Goal: Information Seeking & Learning: Learn about a topic

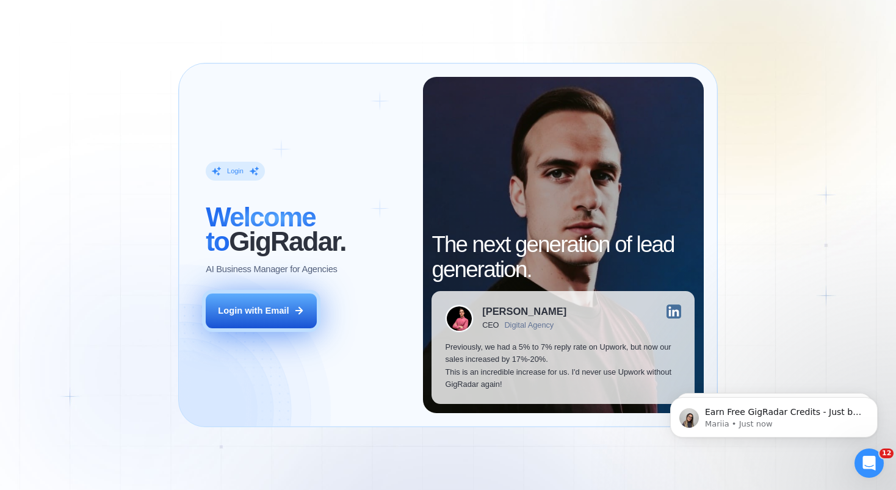
click at [229, 304] on button "Login with Email" at bounding box center [261, 311] width 111 height 35
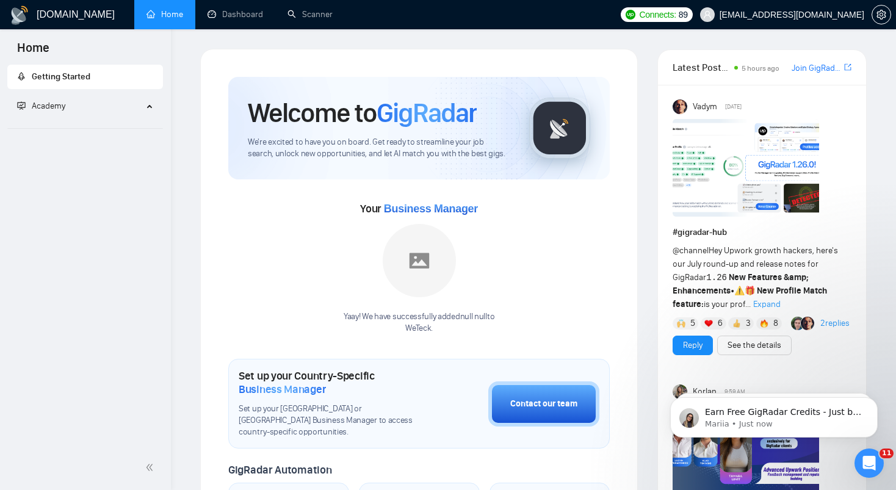
click at [400, 307] on div "Yaay! We have successfully added null null to [GEOGRAPHIC_DATA] ." at bounding box center [419, 279] width 151 height 110
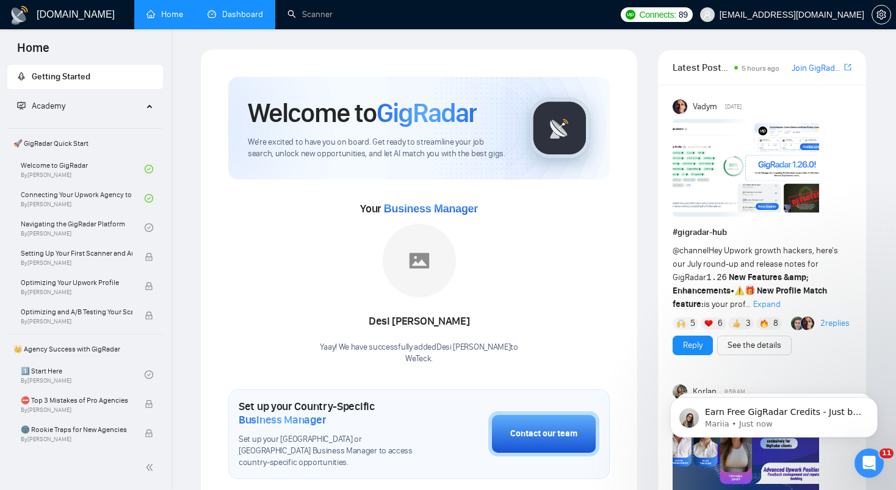
click at [229, 9] on link "Dashboard" at bounding box center [235, 14] width 56 height 10
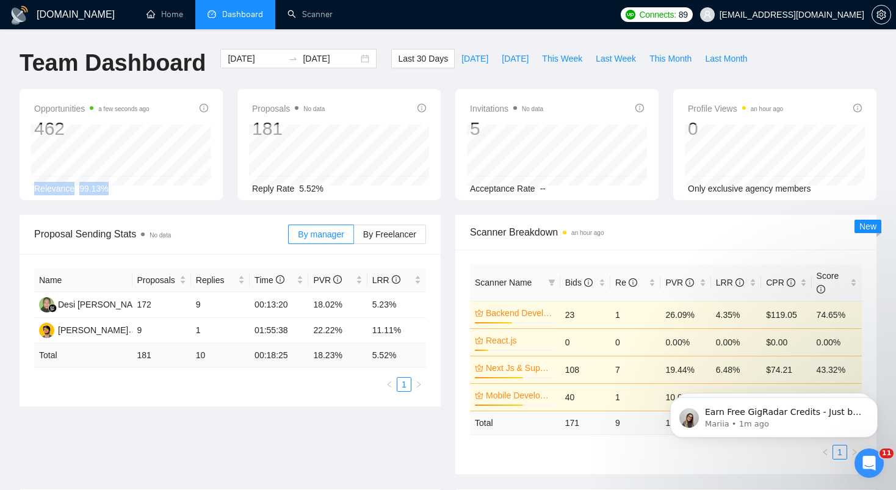
drag, startPoint x: 34, startPoint y: 186, endPoint x: 130, endPoint y: 187, distance: 95.8
click at [130, 187] on div "Relevance 99.13%" at bounding box center [121, 188] width 174 height 13
drag, startPoint x: 130, startPoint y: 187, endPoint x: 32, endPoint y: 187, distance: 97.6
click at [32, 187] on div "Opportunities a few seconds ago 462 Relevance 99.13%" at bounding box center [121, 144] width 203 height 111
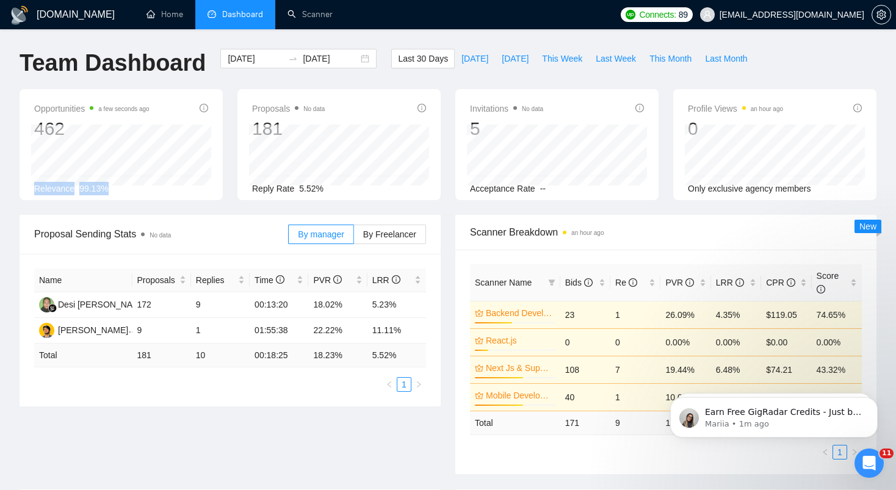
click at [32, 187] on div "Opportunities a few seconds ago 462 Relevance 99.13%" at bounding box center [121, 144] width 203 height 111
drag, startPoint x: 32, startPoint y: 187, endPoint x: 134, endPoint y: 192, distance: 101.5
click at [134, 192] on div "Opportunities a few seconds ago 462 Relevance 99.13%" at bounding box center [121, 144] width 203 height 111
click at [134, 192] on div "Relevance 99.13%" at bounding box center [121, 188] width 174 height 13
drag, startPoint x: 253, startPoint y: 188, endPoint x: 345, endPoint y: 188, distance: 92.2
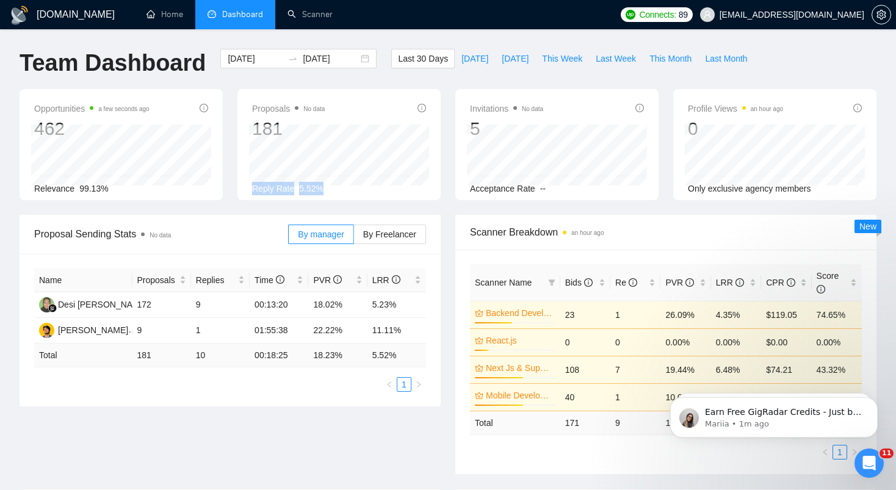
click at [345, 188] on div "Reply Rate 5.52%" at bounding box center [339, 188] width 174 height 13
